Goal: Task Accomplishment & Management: Manage account settings

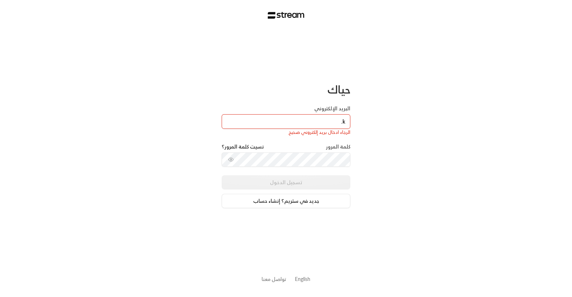
type input "[EMAIL_ADDRESS][DOMAIN_NAME]"
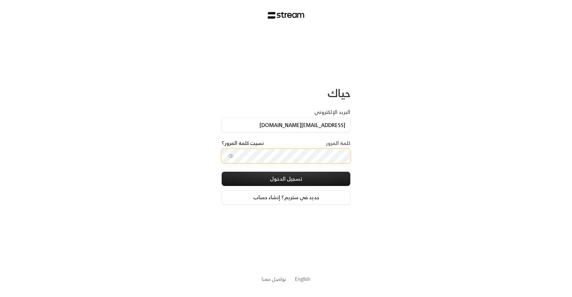
click at [221, 172] on button "تسجيل الدخول" at bounding box center [285, 179] width 129 height 14
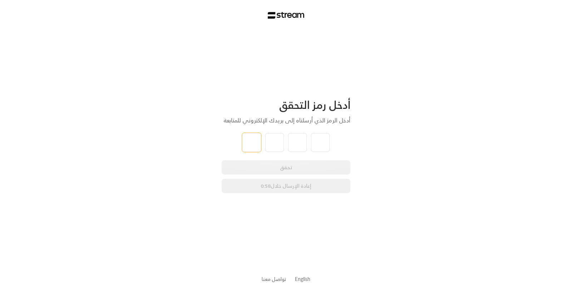
type input "1"
type input "2"
type input "3"
type input "4"
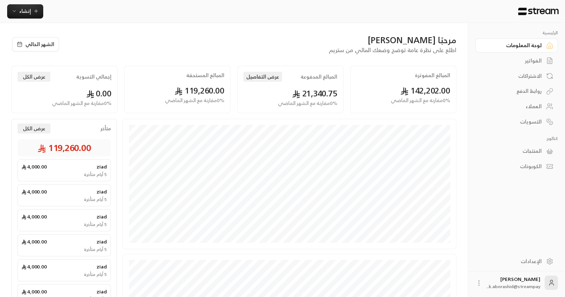
click at [525, 56] on link "الفواتير" at bounding box center [516, 61] width 83 height 14
